Goal: Navigation & Orientation: Find specific page/section

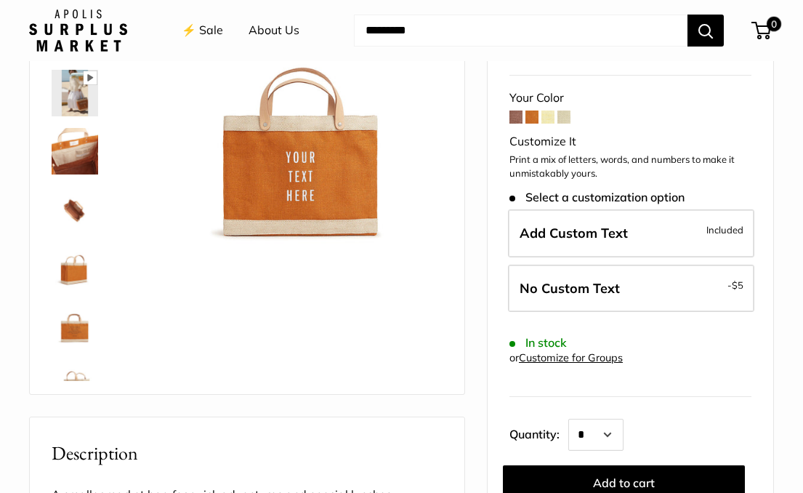
scroll to position [185, 0]
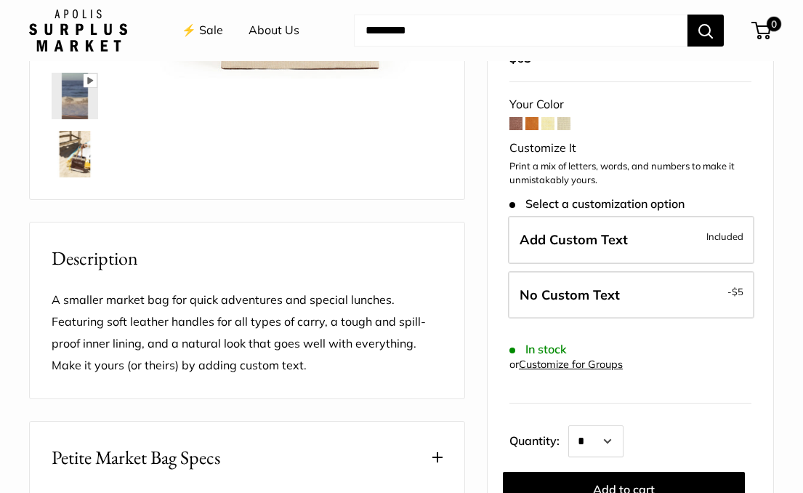
scroll to position [41, 0]
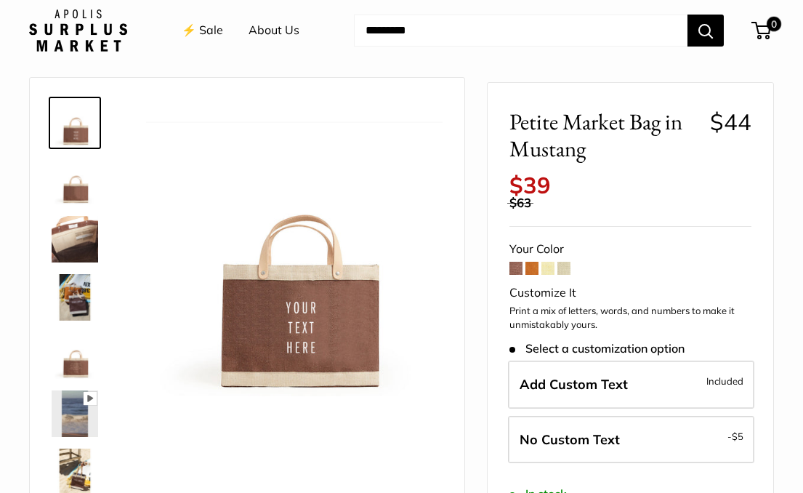
click at [563, 262] on span at bounding box center [564, 268] width 13 height 13
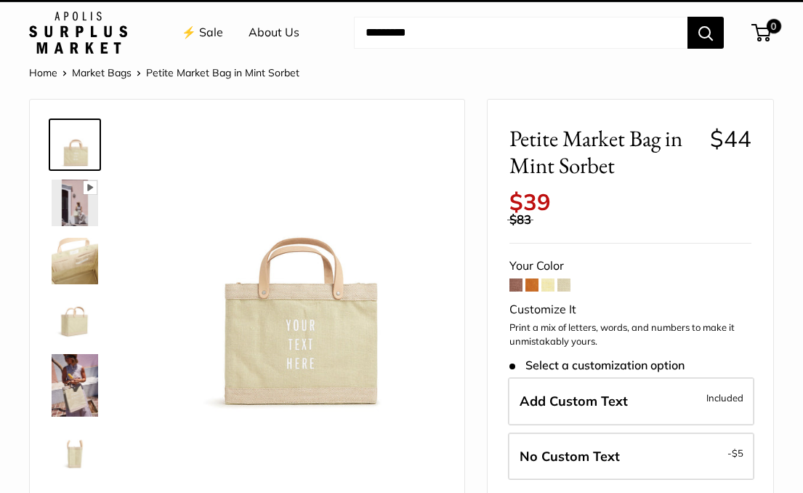
scroll to position [20, 0]
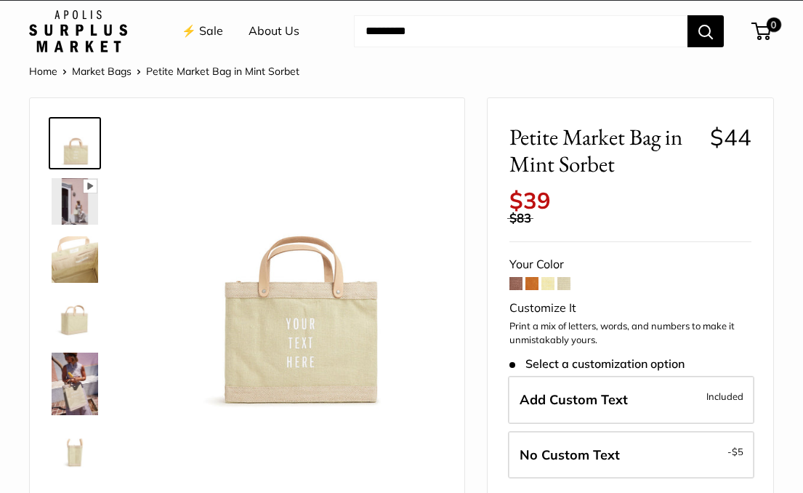
click at [552, 277] on span at bounding box center [548, 283] width 13 height 13
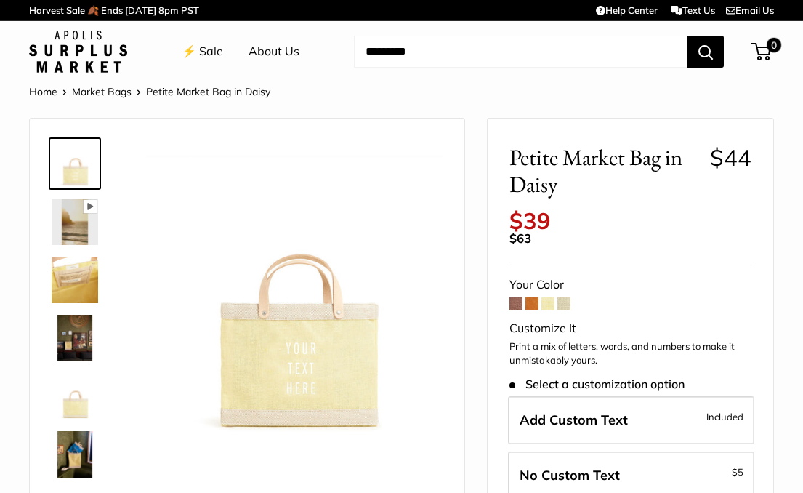
click at [70, 60] on img at bounding box center [78, 52] width 98 height 42
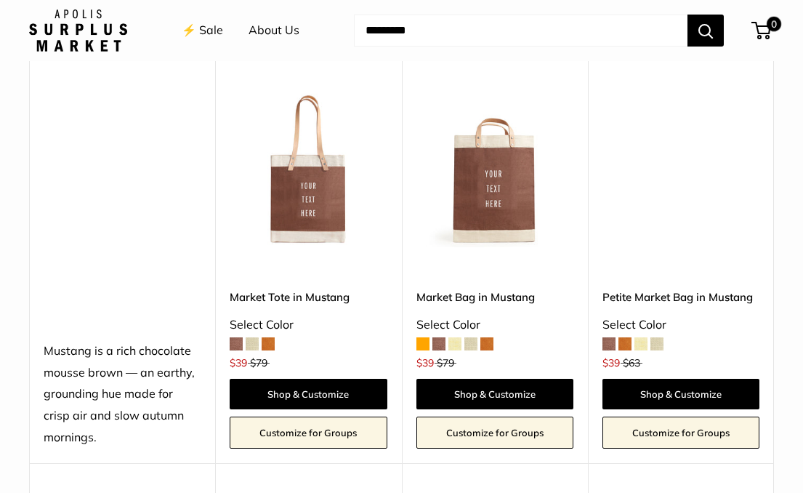
scroll to position [489, 0]
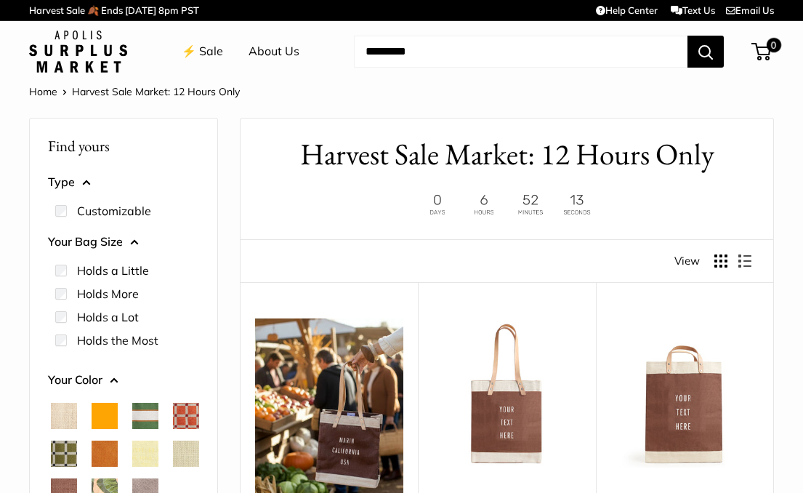
click at [79, 52] on img at bounding box center [78, 52] width 98 height 42
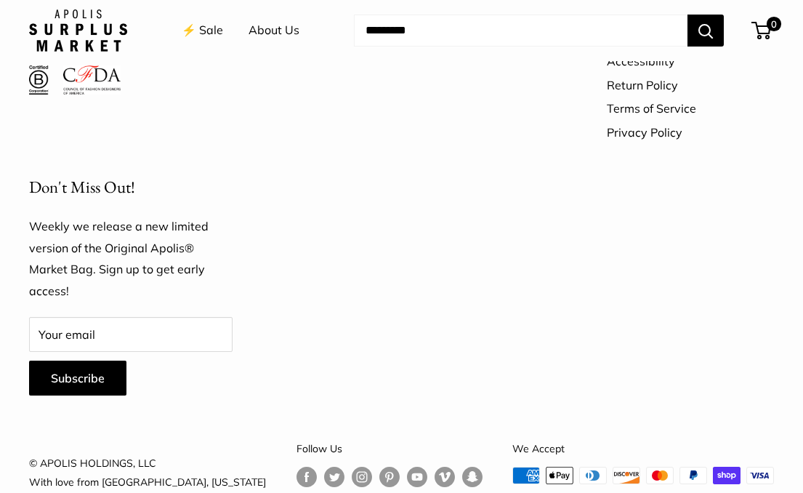
scroll to position [4798, 0]
click at [113, 454] on p "© APOLIS HOLDINGS, LLC With love from Los Angeles, California" at bounding box center [147, 473] width 237 height 38
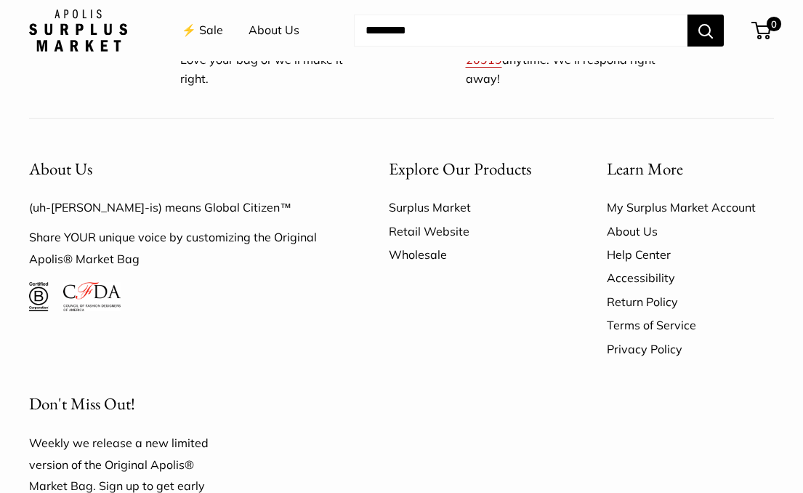
scroll to position [4569, 0]
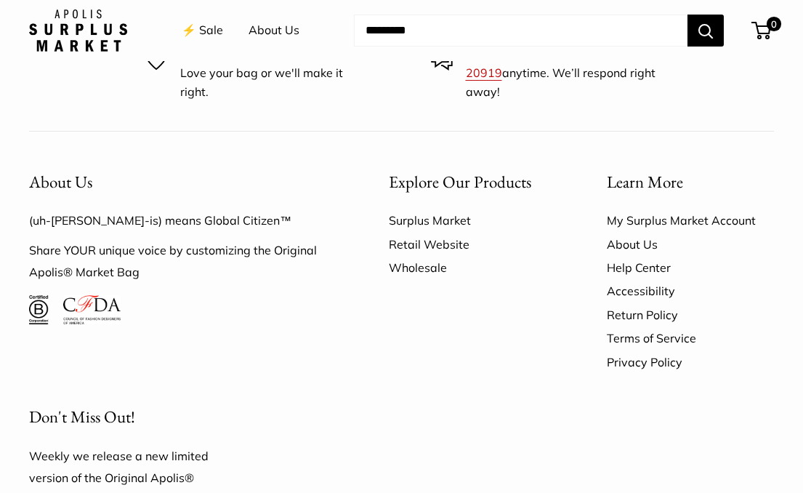
click at [423, 233] on link "Retail Website" at bounding box center [472, 244] width 167 height 23
